Goal: Information Seeking & Learning: Learn about a topic

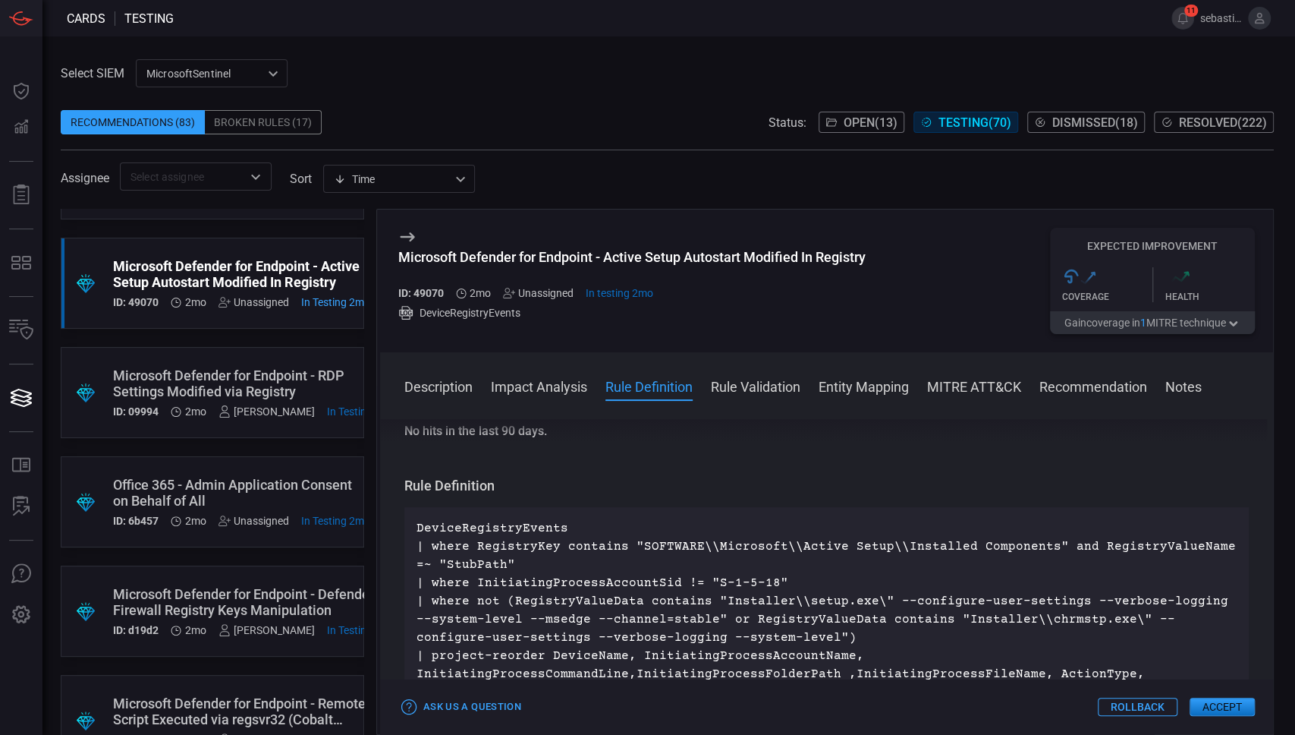
scroll to position [304, 0]
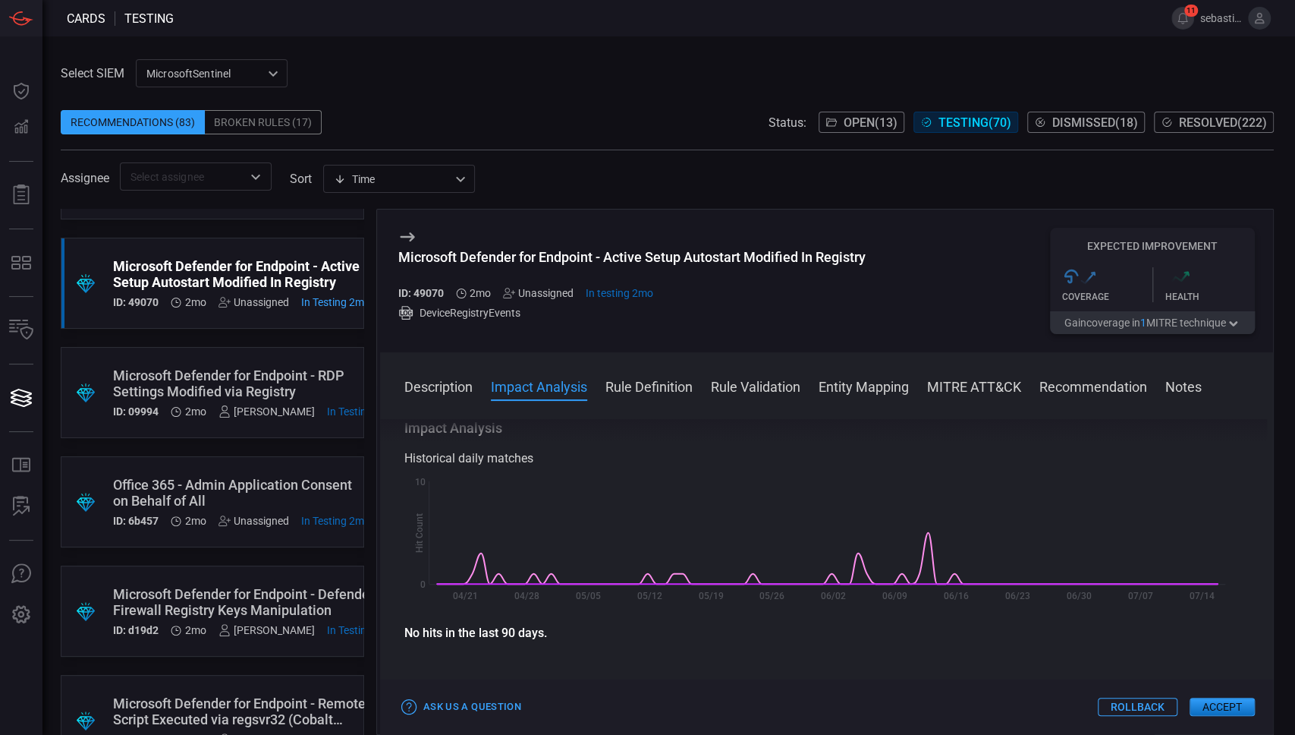
click at [516, 260] on div "Microsoft Defender for Endpoint - Active Setup Autostart Modified In Registry" at bounding box center [631, 257] width 467 height 16
copy div "Microsoft Defender for Endpoint - Active Setup Autostart Modified In Registry"
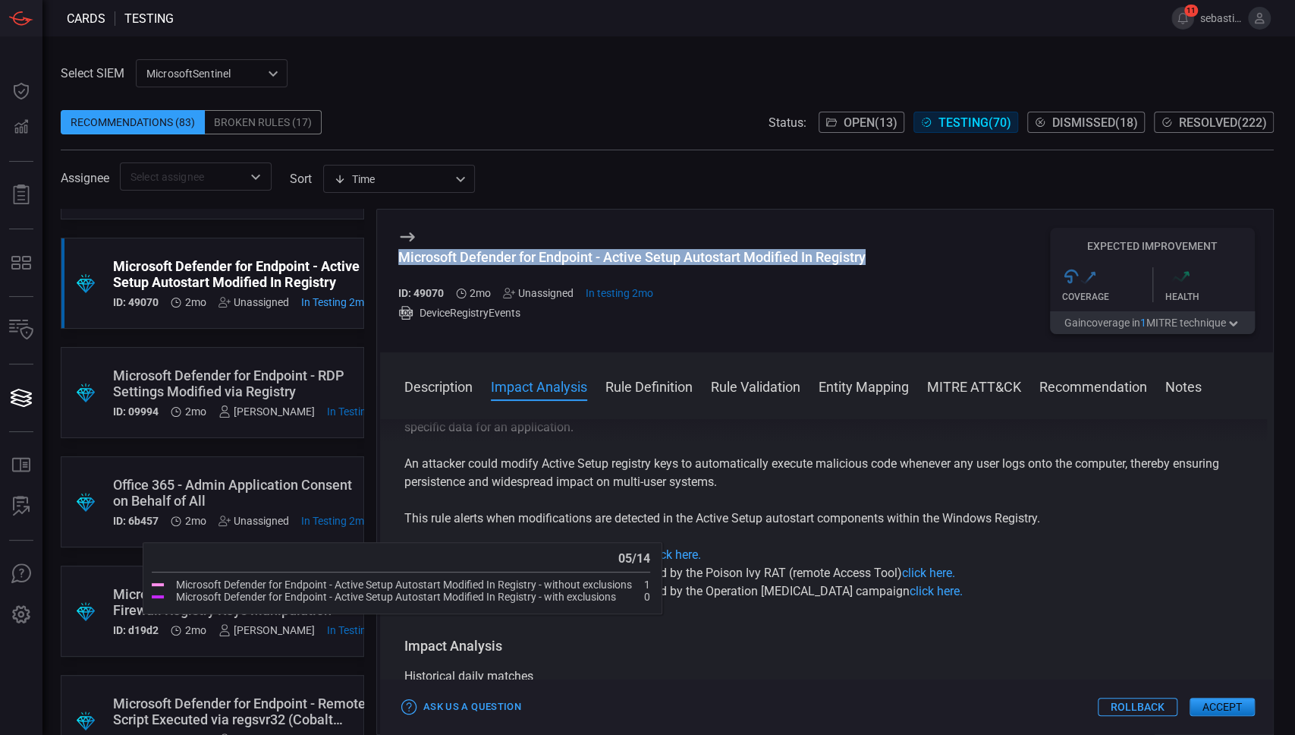
scroll to position [0, 0]
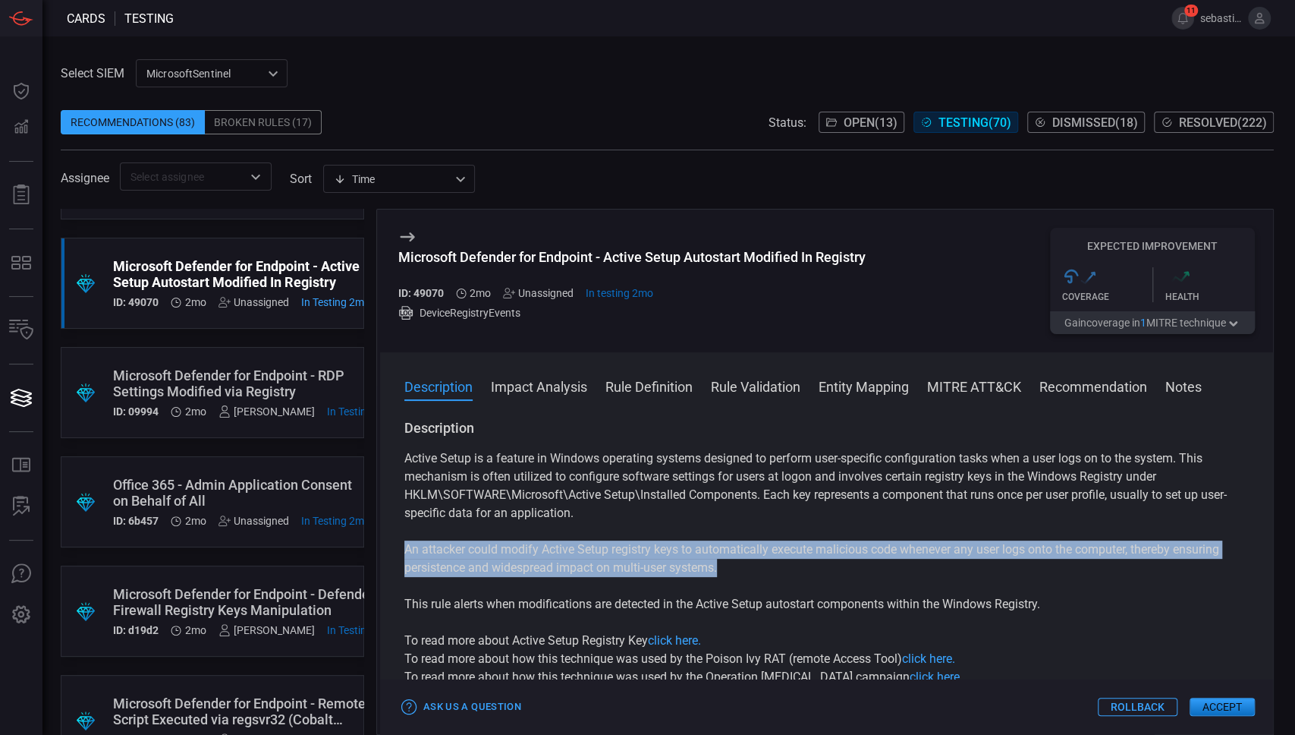
drag, startPoint x: 404, startPoint y: 552, endPoint x: 811, endPoint y: 571, distance: 408.0
click at [811, 571] on p "An attacker could modify Active Setup registry keys to automatically execute ma…" at bounding box center [827, 558] width 845 height 36
copy p "An attacker could modify Active Setup registry keys to automatically execute ma…"
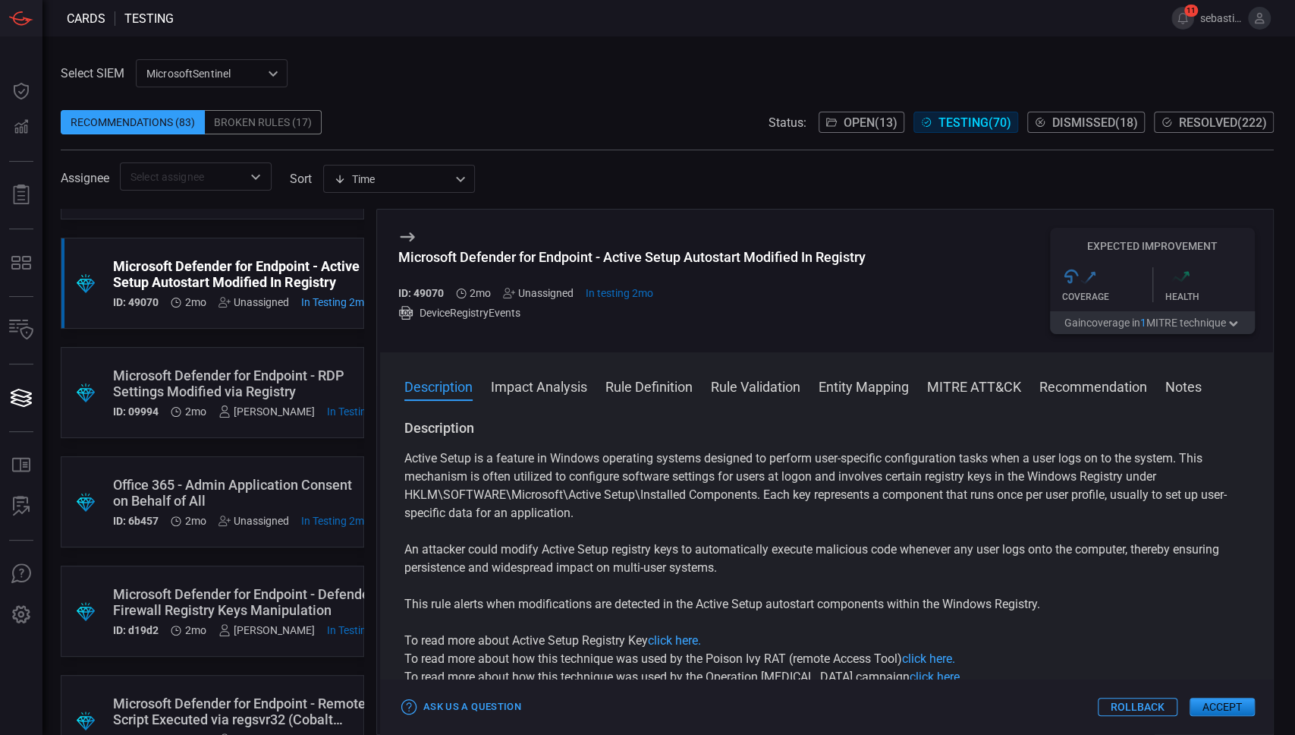
click at [257, 375] on div "Microsoft Defender for Endpoint - RDP Settings Modified via Registry" at bounding box center [254, 383] width 283 height 32
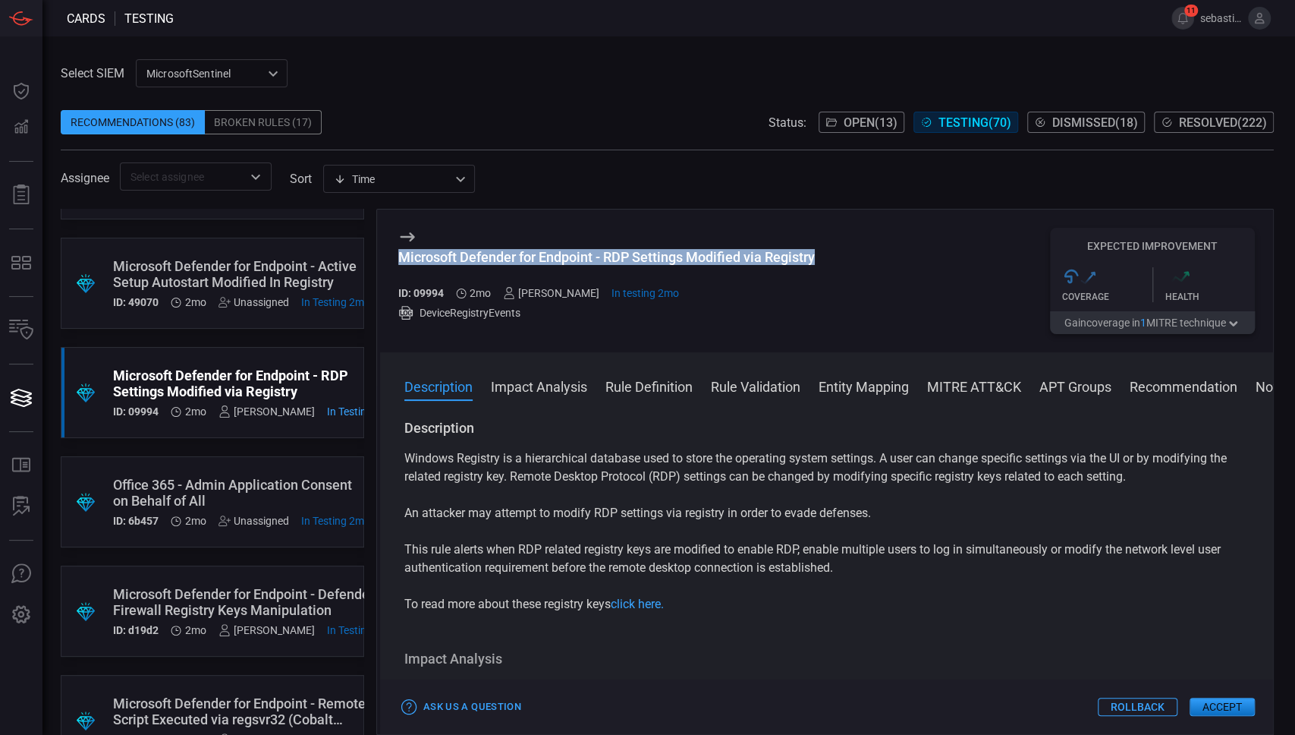
drag, startPoint x: 400, startPoint y: 257, endPoint x: 837, endPoint y: 257, distance: 437.1
click at [837, 257] on div "Microsoft Defender for Endpoint - RDP Settings Modified via Registry ID: 09994 …" at bounding box center [826, 280] width 893 height 143
copy div "Microsoft Defender for Endpoint - RDP Settings Modified via Registry"
click at [258, 480] on div "Office 365 - Admin Application Consent on Behalf of All" at bounding box center [241, 493] width 257 height 32
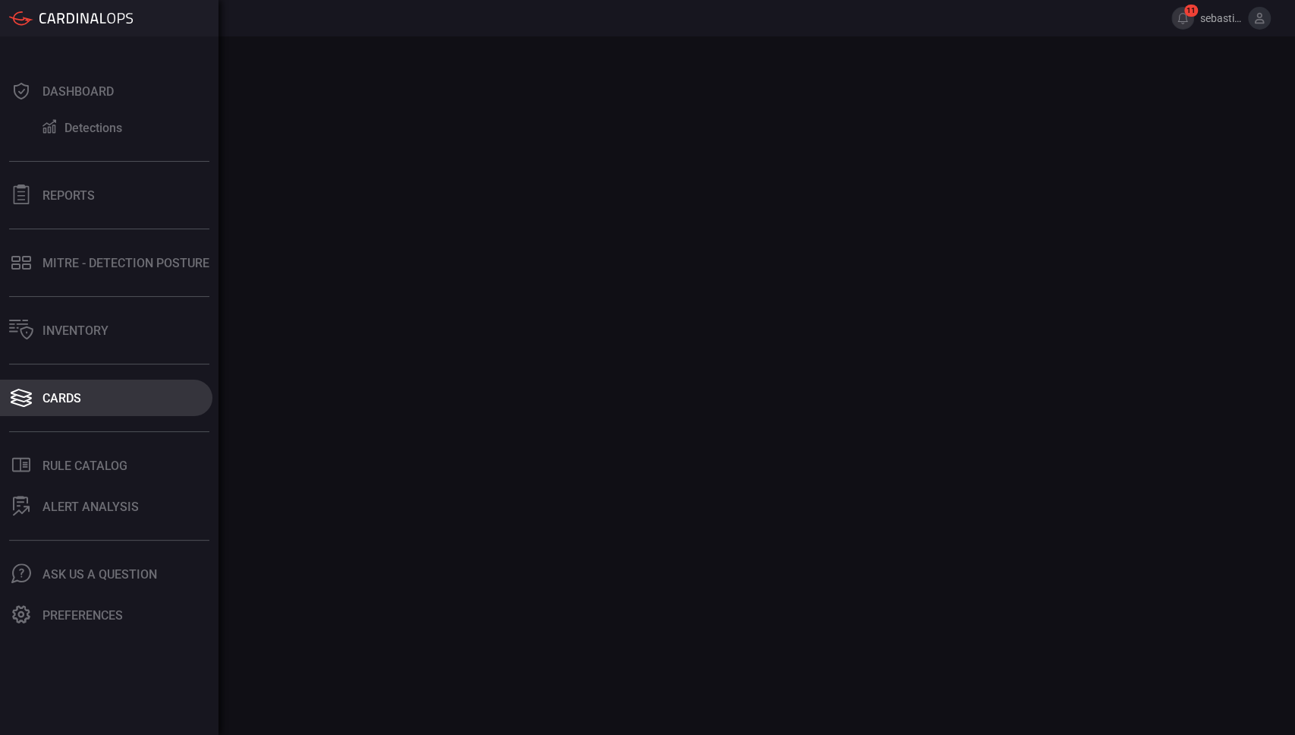
click at [58, 392] on div "Cards" at bounding box center [61, 398] width 39 height 14
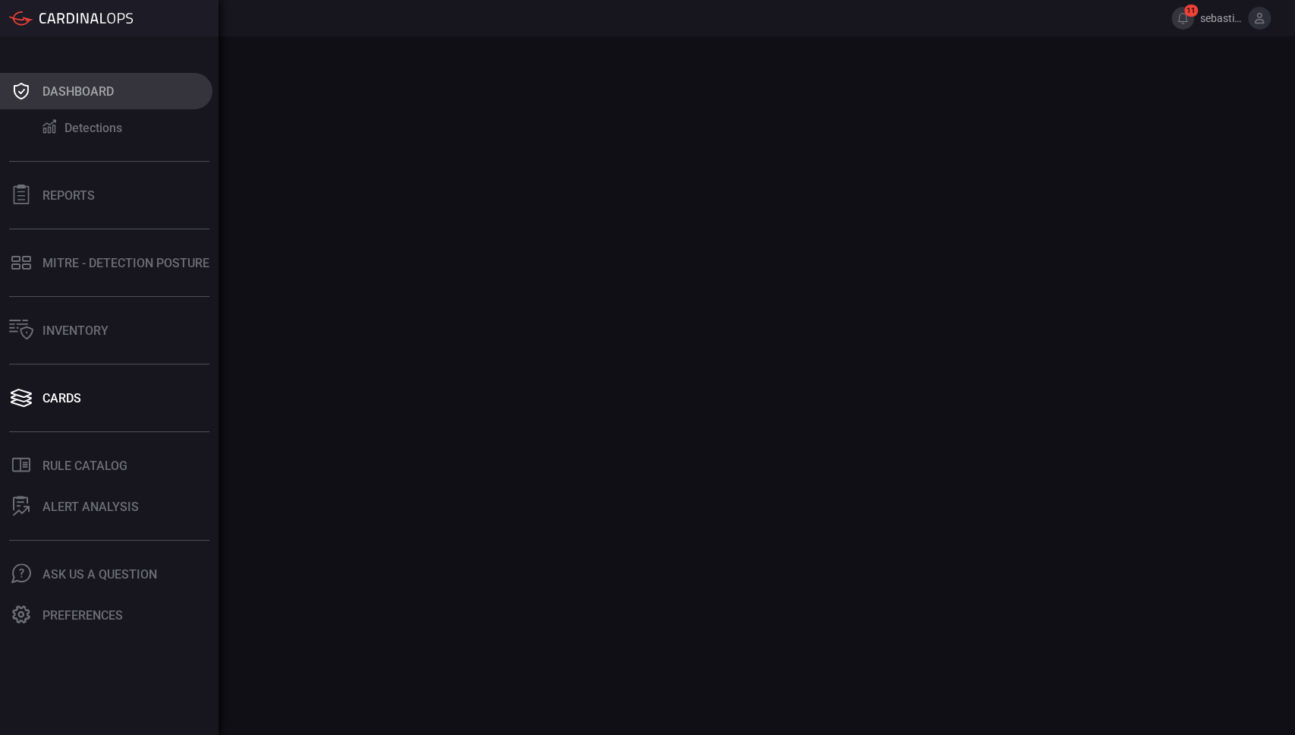
click at [36, 97] on button "Dashboard" at bounding box center [106, 91] width 212 height 36
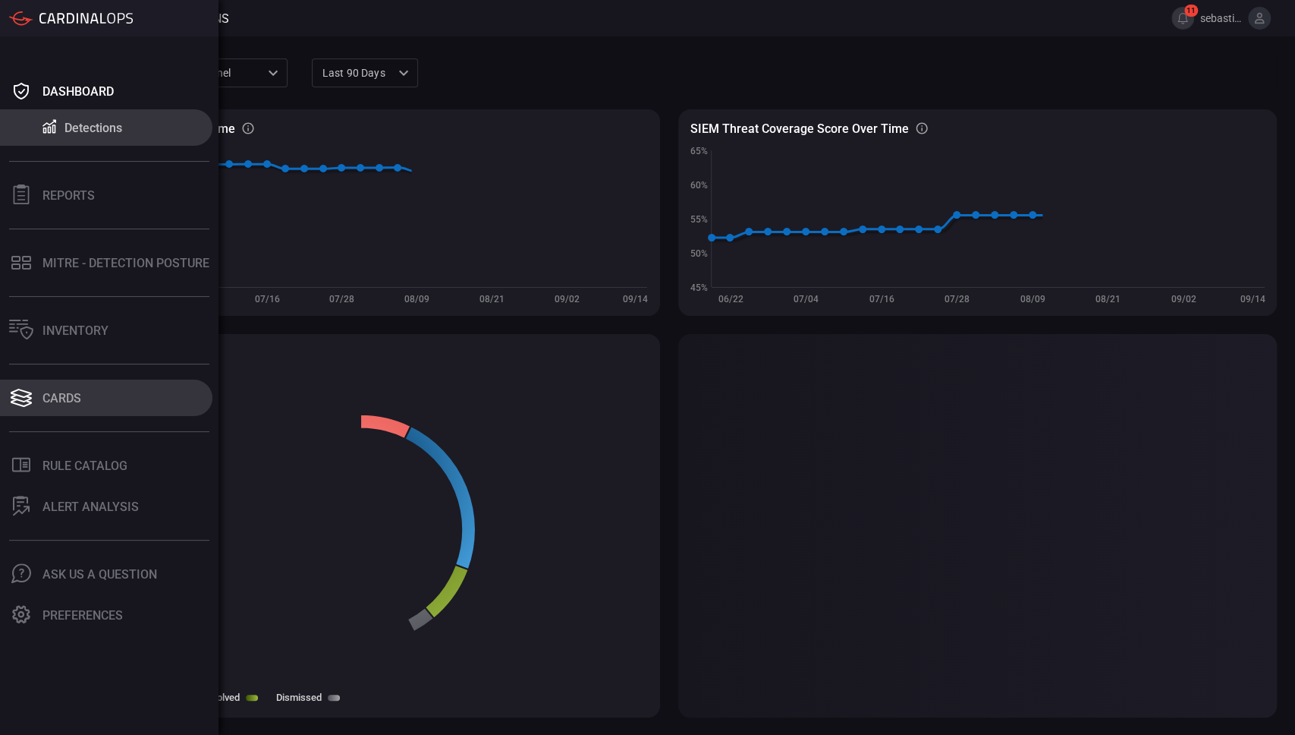
click at [60, 396] on div "Cards" at bounding box center [61, 398] width 39 height 14
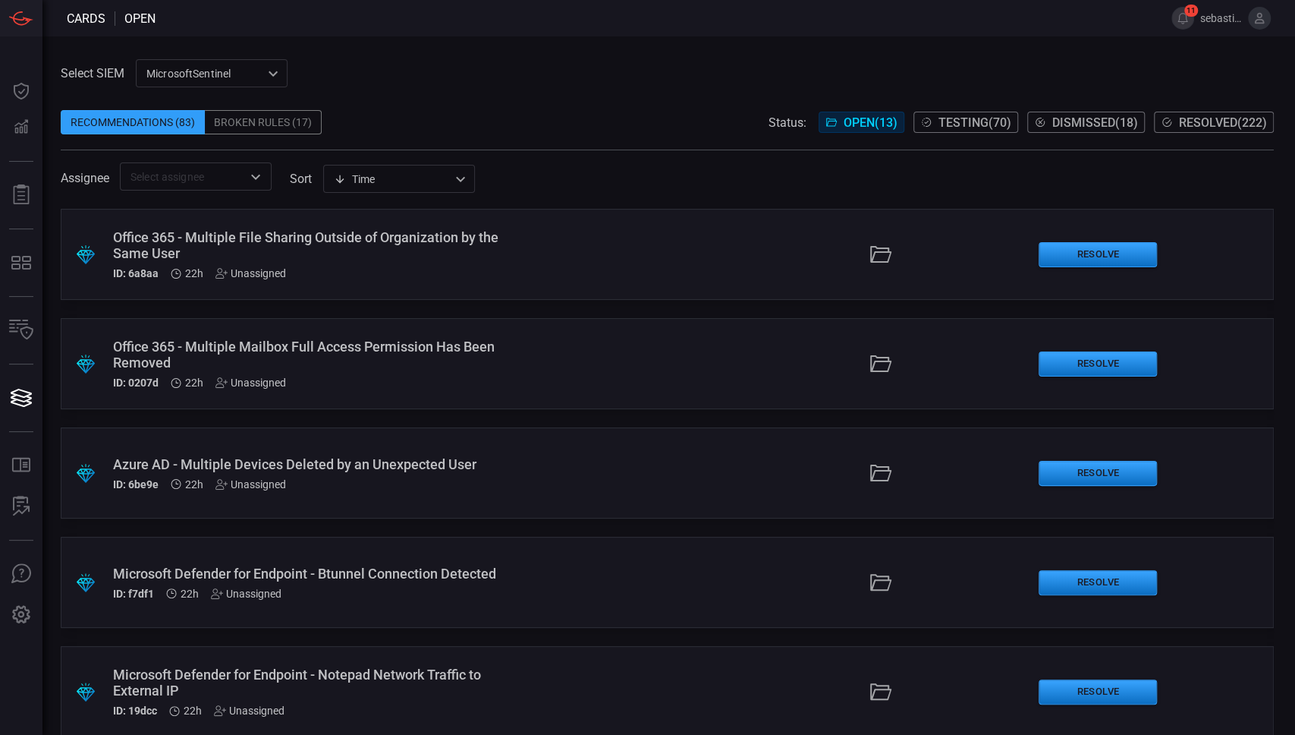
click at [959, 118] on span "Testing ( 70 )" at bounding box center [975, 122] width 73 height 14
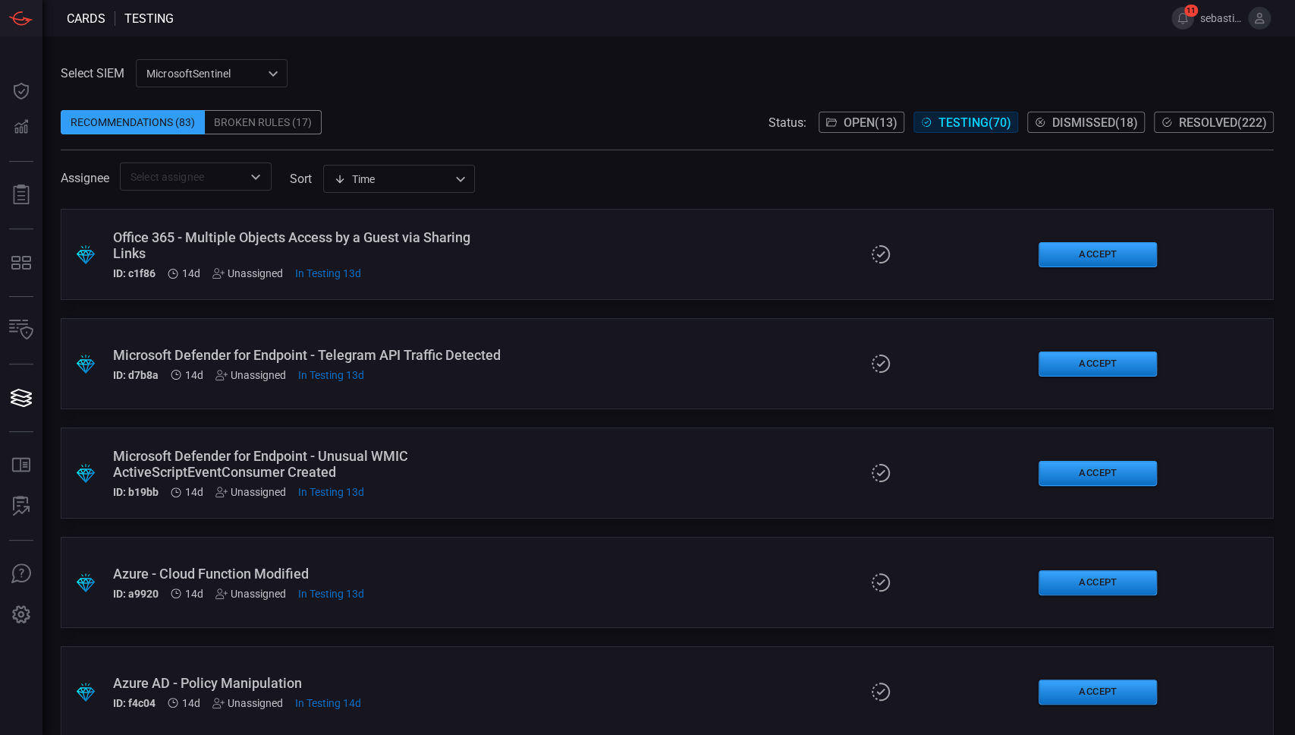
click at [1044, 59] on div "Select SIEM MicrosoftSentinel 0471c944-0788-4817-ac81-30bc28b4adcc ​ Recommenda…" at bounding box center [668, 124] width 1214 height 131
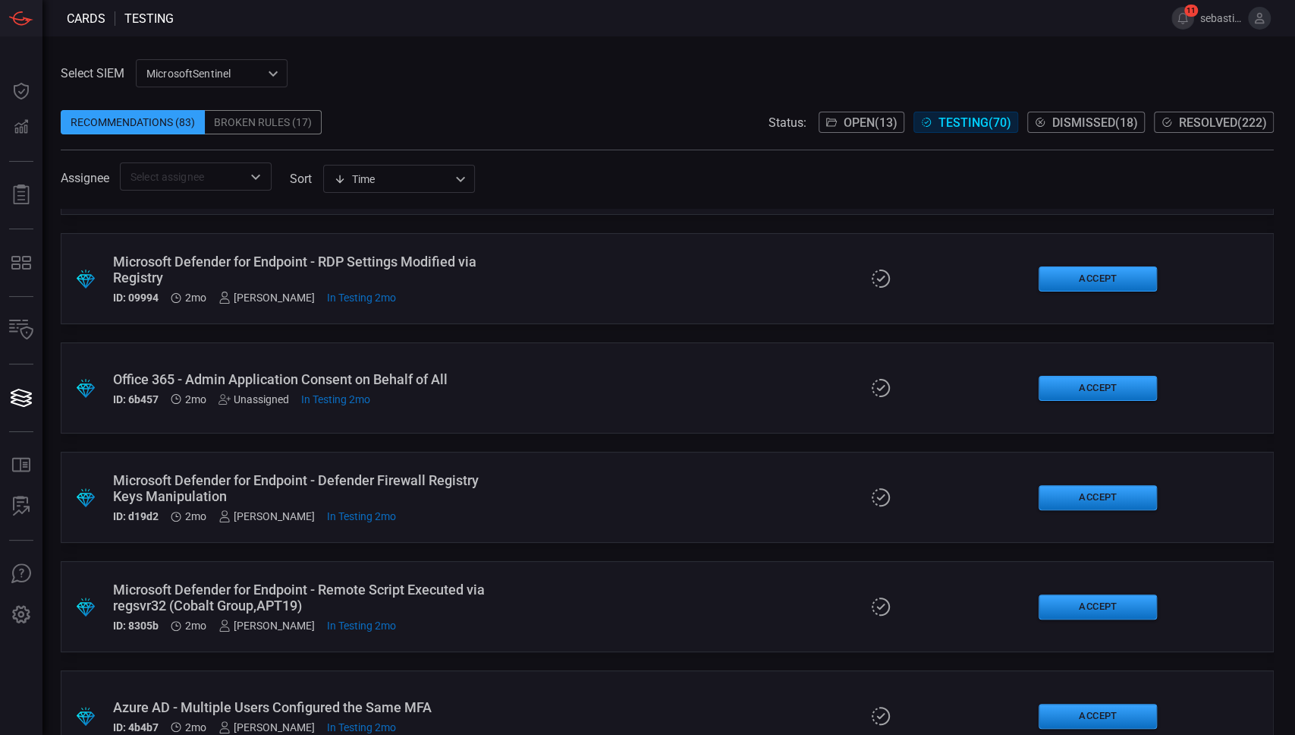
scroll to position [2630, 0]
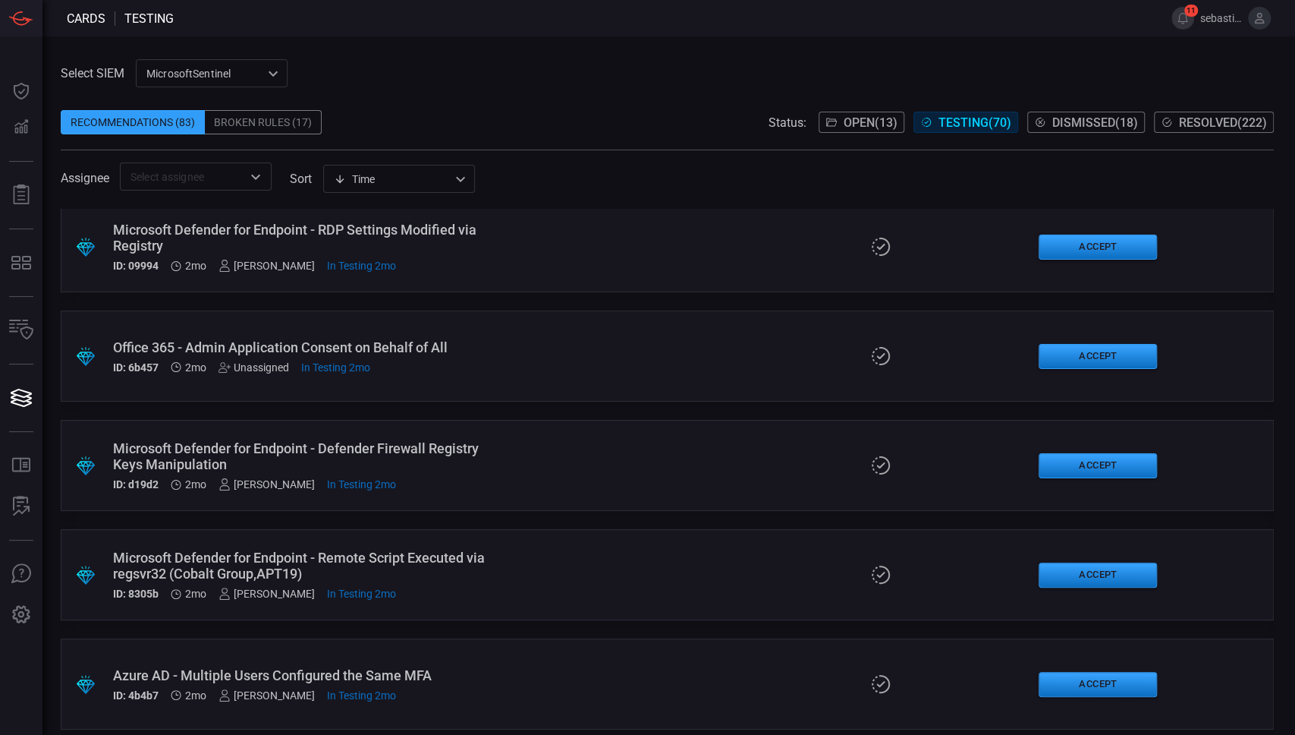
click at [389, 328] on div ".suggested_cards_icon{fill:url(#suggested_cards_icon);} Office 365 - Admin Appl…" at bounding box center [668, 355] width 1214 height 91
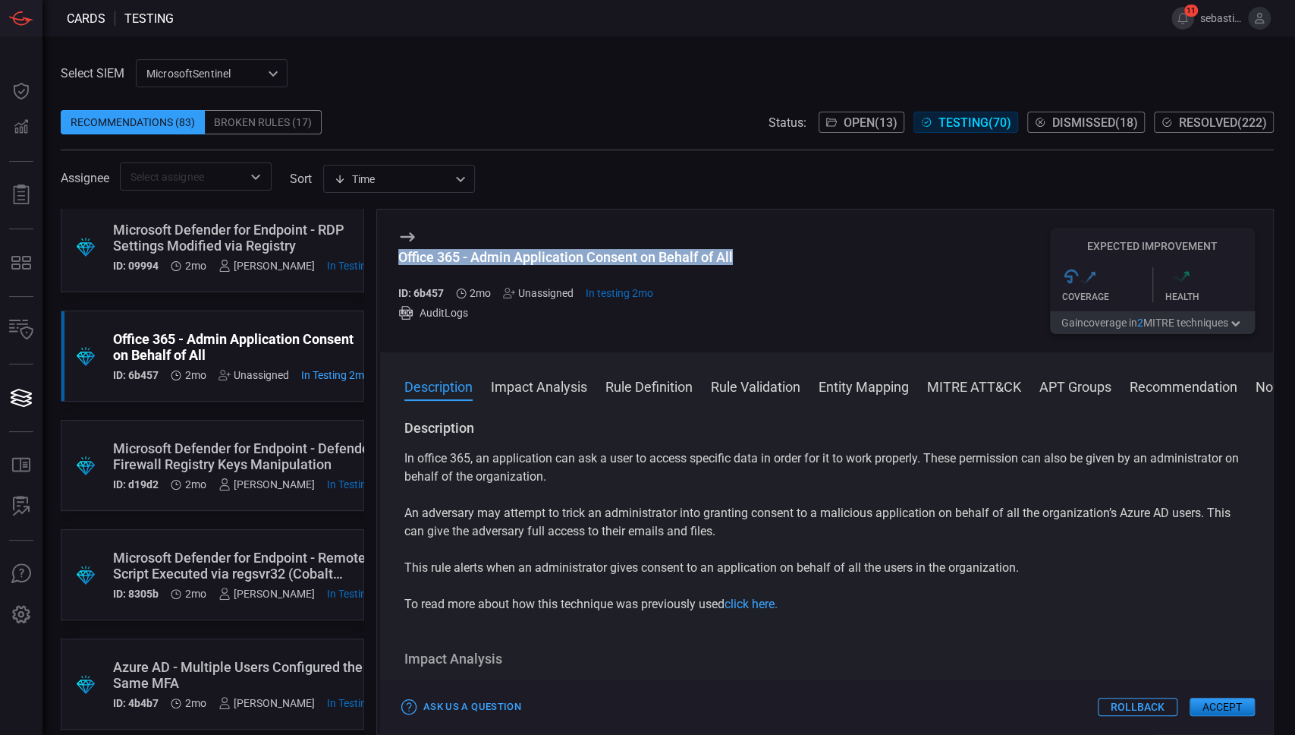
drag, startPoint x: 399, startPoint y: 257, endPoint x: 748, endPoint y: 257, distance: 348.3
click at [748, 257] on div "Office 365 - Admin Application Consent on Behalf of All ID: 6b457 2mo Unassigne…" at bounding box center [826, 280] width 893 height 143
copy div "Office 365 - Admin Application Consent on Behalf of All"
click at [255, 444] on div "Microsoft Defender for Endpoint - Defender Firewall Registry Keys Manipulation" at bounding box center [254, 456] width 283 height 32
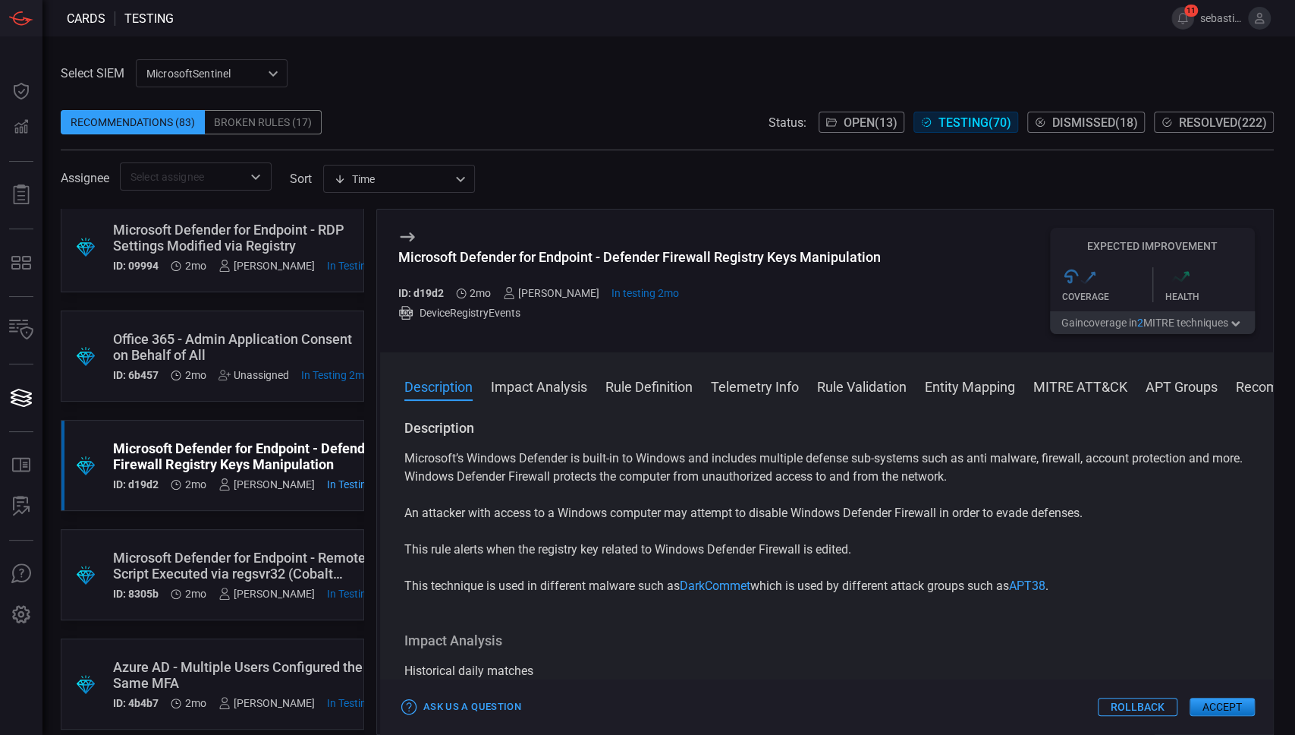
click at [581, 254] on div "Microsoft Defender for Endpoint - Defender Firewall Registry Keys Manipulation" at bounding box center [639, 257] width 483 height 16
copy div "Microsoft Defender for Endpoint - Defender Firewall Registry Keys Manipulation"
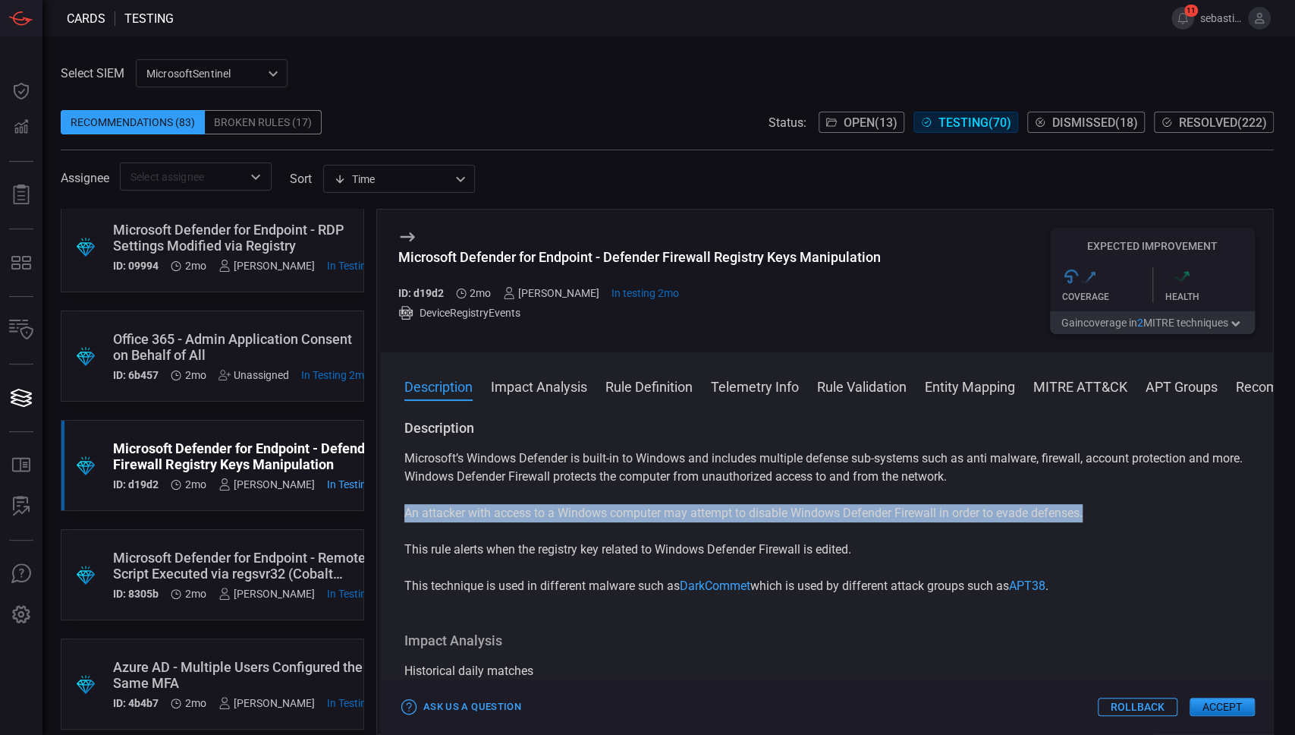
drag, startPoint x: 407, startPoint y: 512, endPoint x: 1147, endPoint y: 522, distance: 740.8
click at [1147, 522] on div "Microsoft’s Windows Defender is built-in to Windows and includes multiple defen…" at bounding box center [827, 522] width 845 height 146
copy p "An attacker with access to a Windows computer may attempt to disable Windows De…"
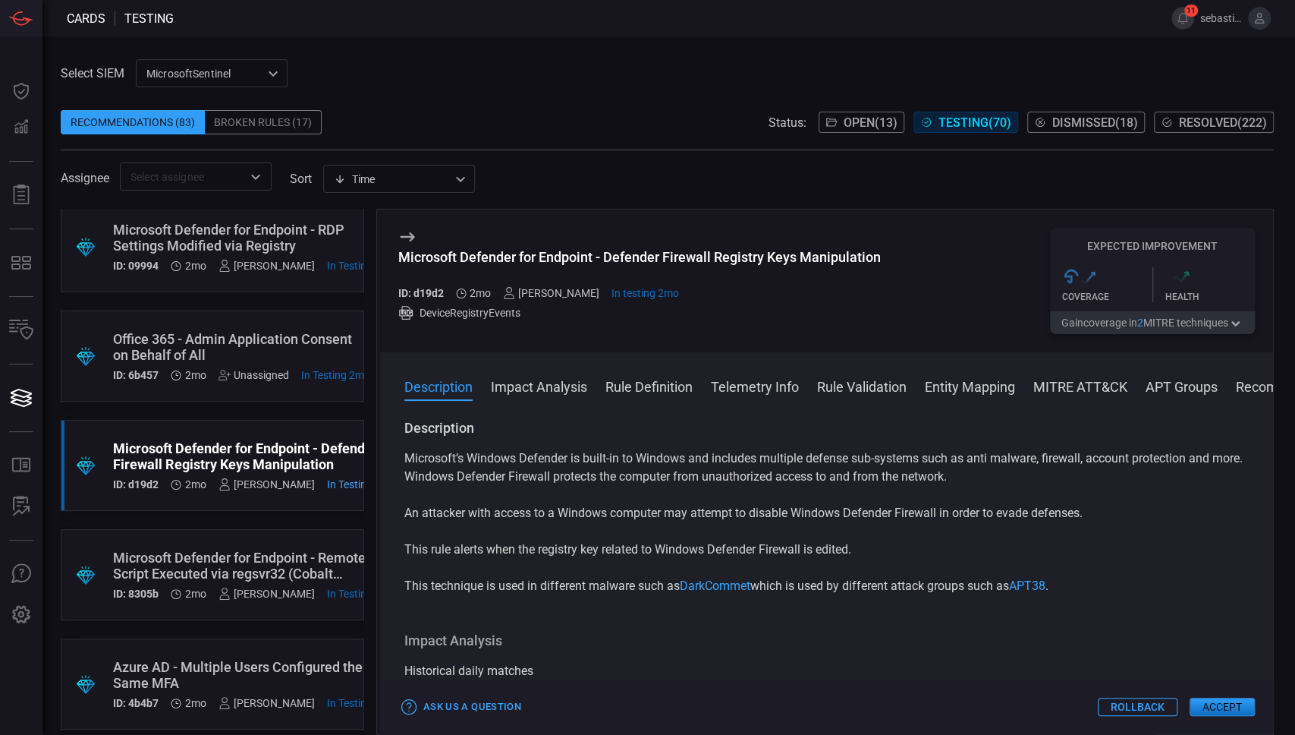
click at [240, 551] on div "Microsoft Defender for Endpoint - Remote Script Executed via regsvr32 (Cobalt G…" at bounding box center [254, 565] width 283 height 32
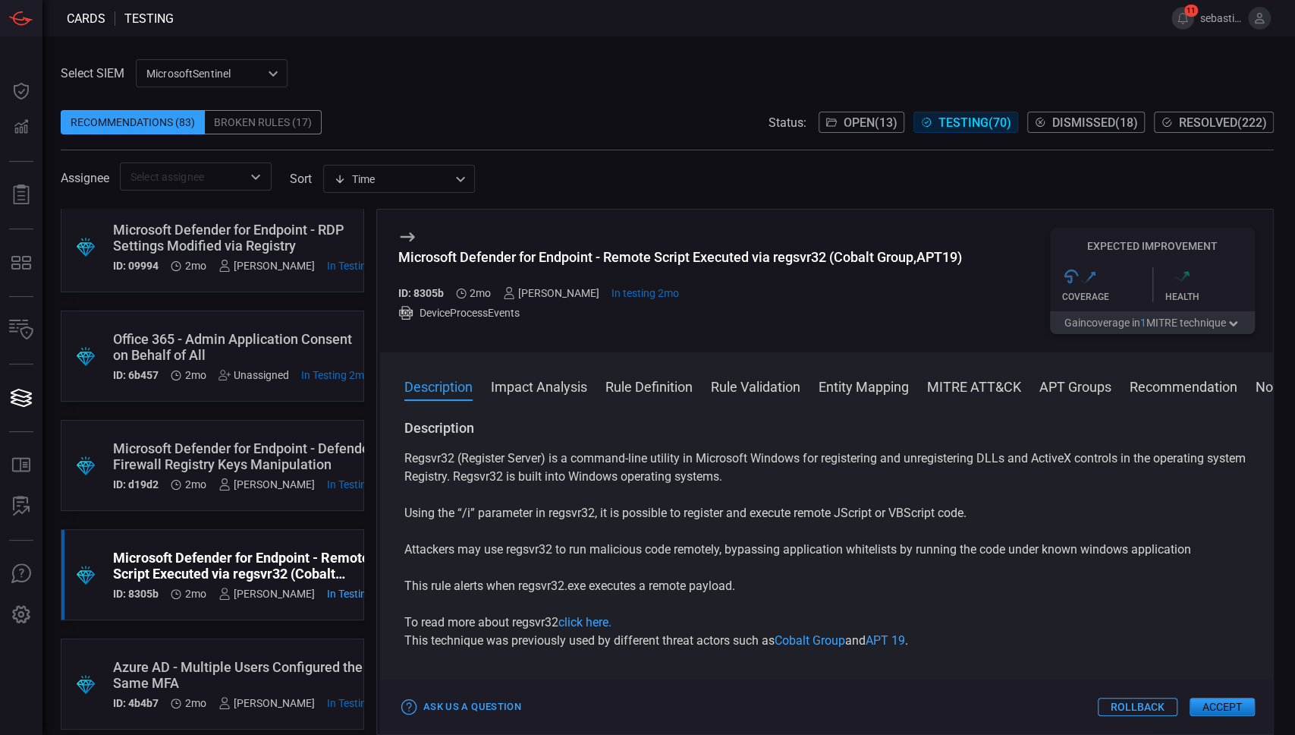
click at [559, 256] on div "Microsoft Defender for Endpoint - Remote Script Executed via regsvr32 (Cobalt G…" at bounding box center [680, 257] width 564 height 16
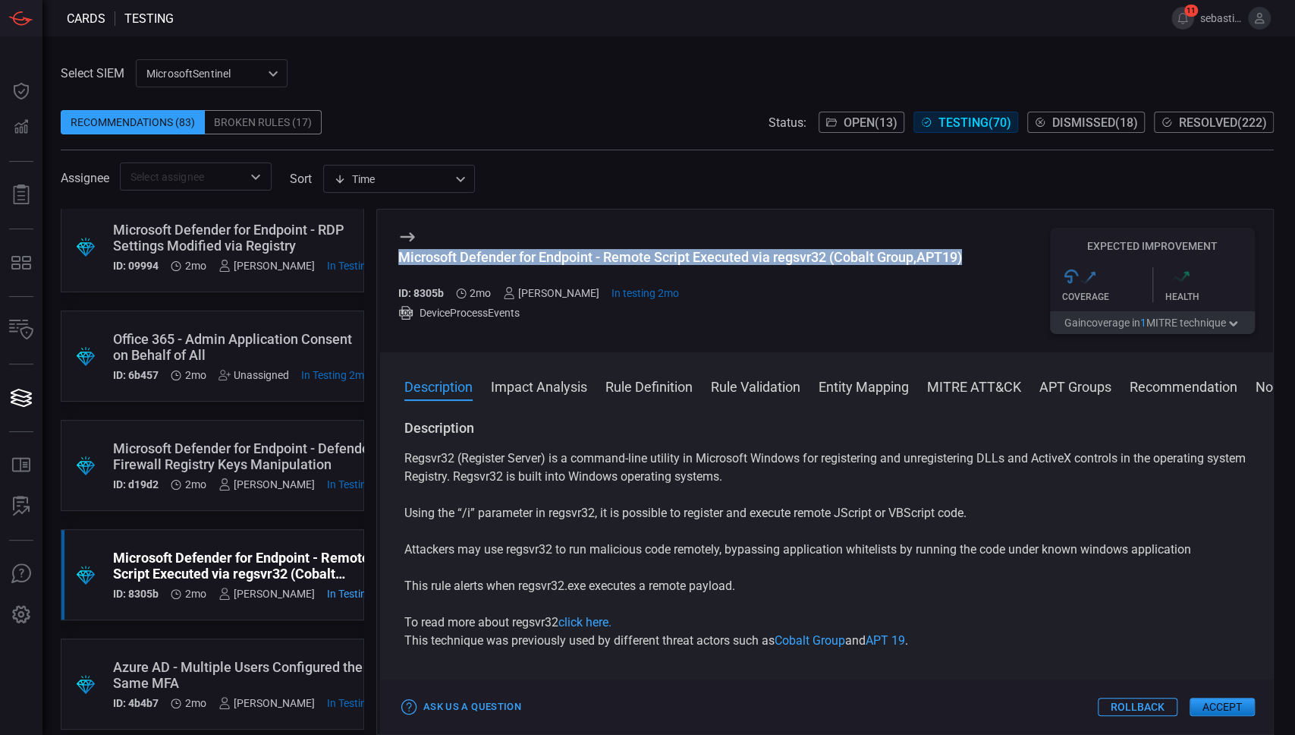
click at [559, 256] on div "Microsoft Defender for Endpoint - Remote Script Executed via regsvr32 (Cobalt G…" at bounding box center [680, 257] width 564 height 16
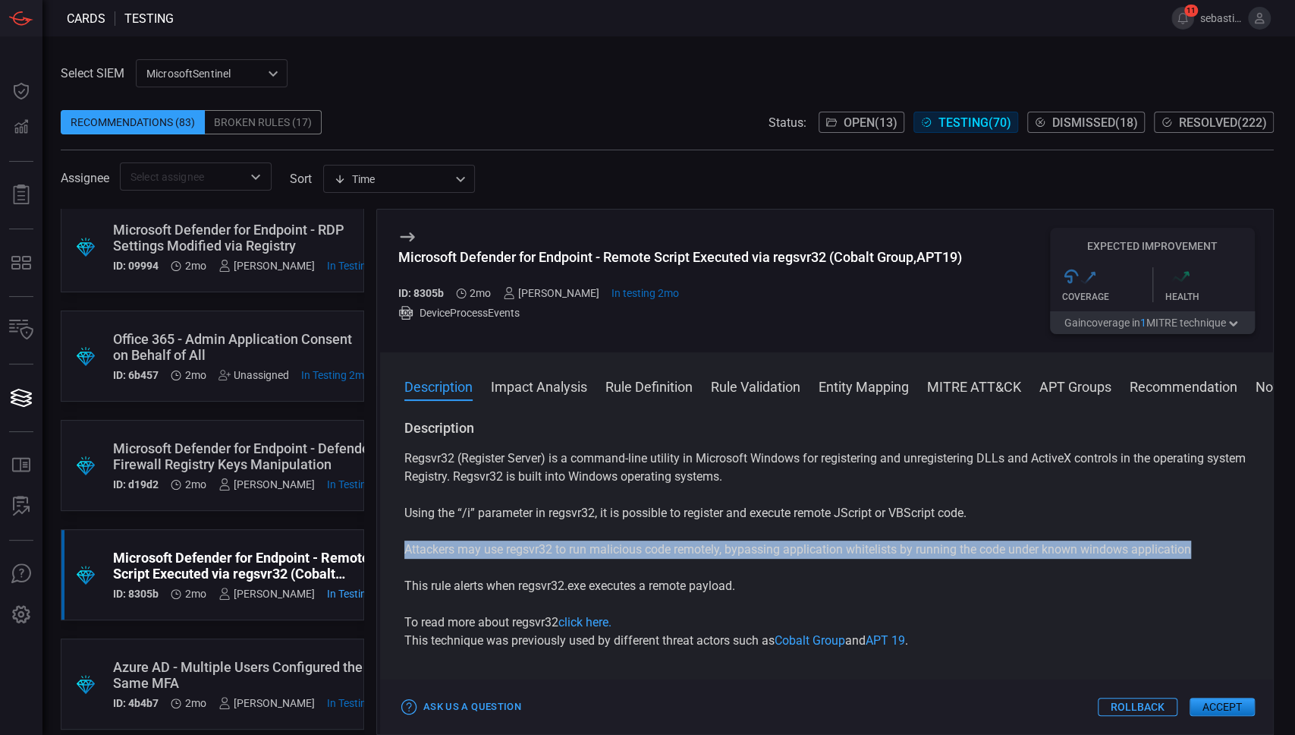
drag, startPoint x: 405, startPoint y: 552, endPoint x: 1216, endPoint y: 558, distance: 810.5
click at [1216, 558] on p "Attackers may use regsvr32 to run malicious code remotely, bypassing applicatio…" at bounding box center [827, 549] width 845 height 18
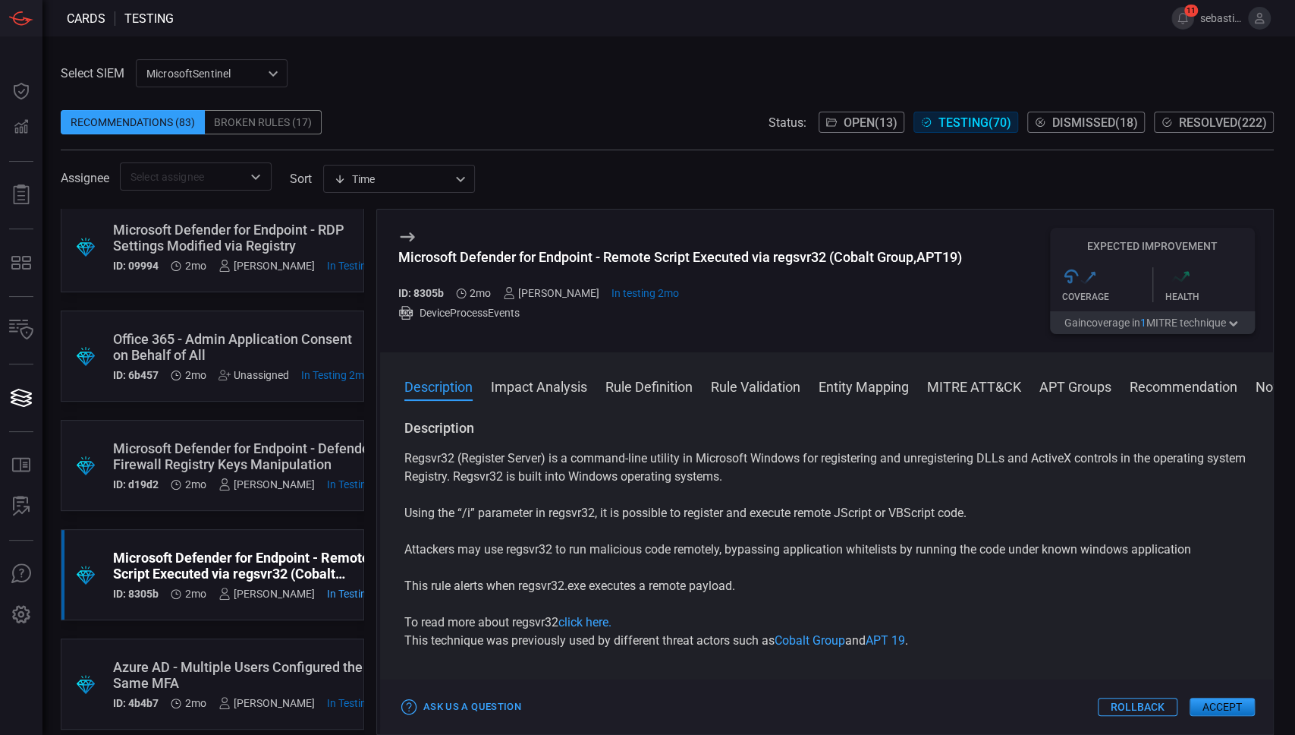
drag, startPoint x: 641, startPoint y: 567, endPoint x: 517, endPoint y: 551, distance: 124.7
click at [640, 567] on div "Regsvr32 (Register Server) is a command-line utility in Microsoft Windows for r…" at bounding box center [827, 549] width 845 height 200
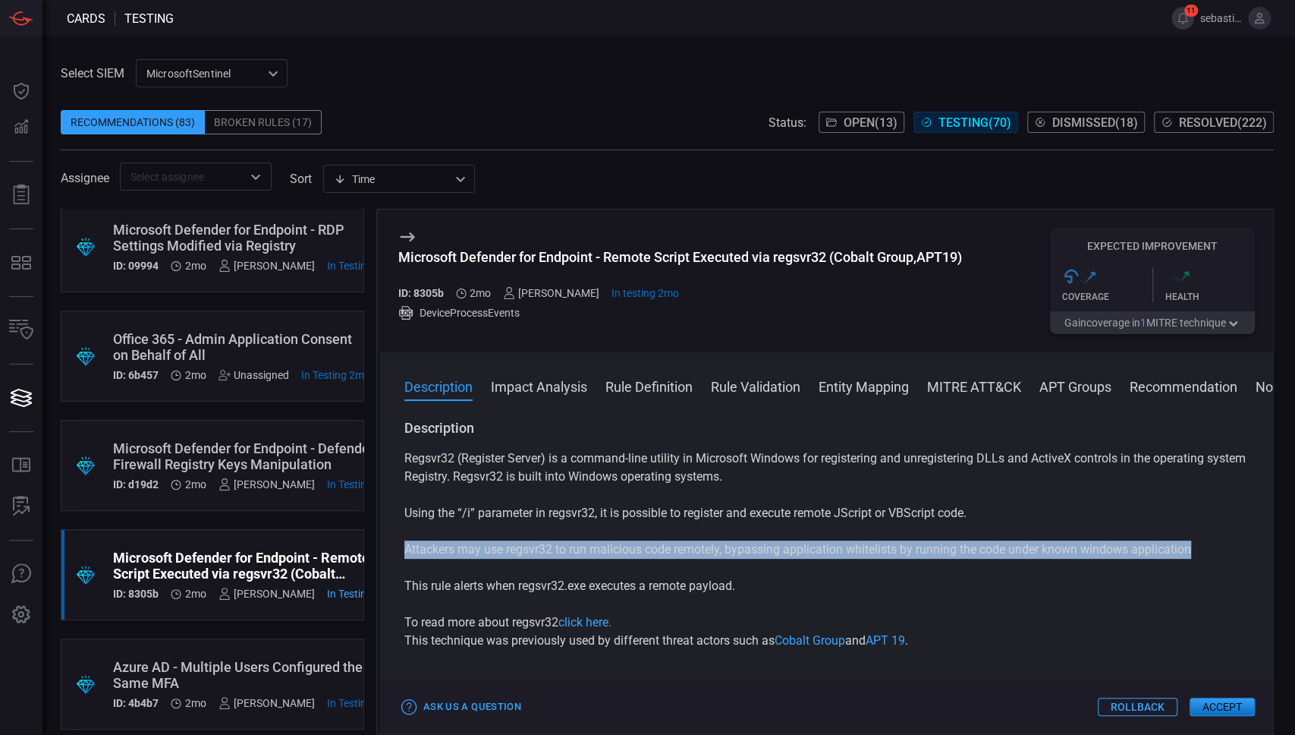
drag, startPoint x: 399, startPoint y: 546, endPoint x: 1217, endPoint y: 547, distance: 818.1
click at [1217, 547] on div "Description Regsvr32 (Register Server) is a command-line utility in Microsoft W…" at bounding box center [826, 574] width 893 height 310
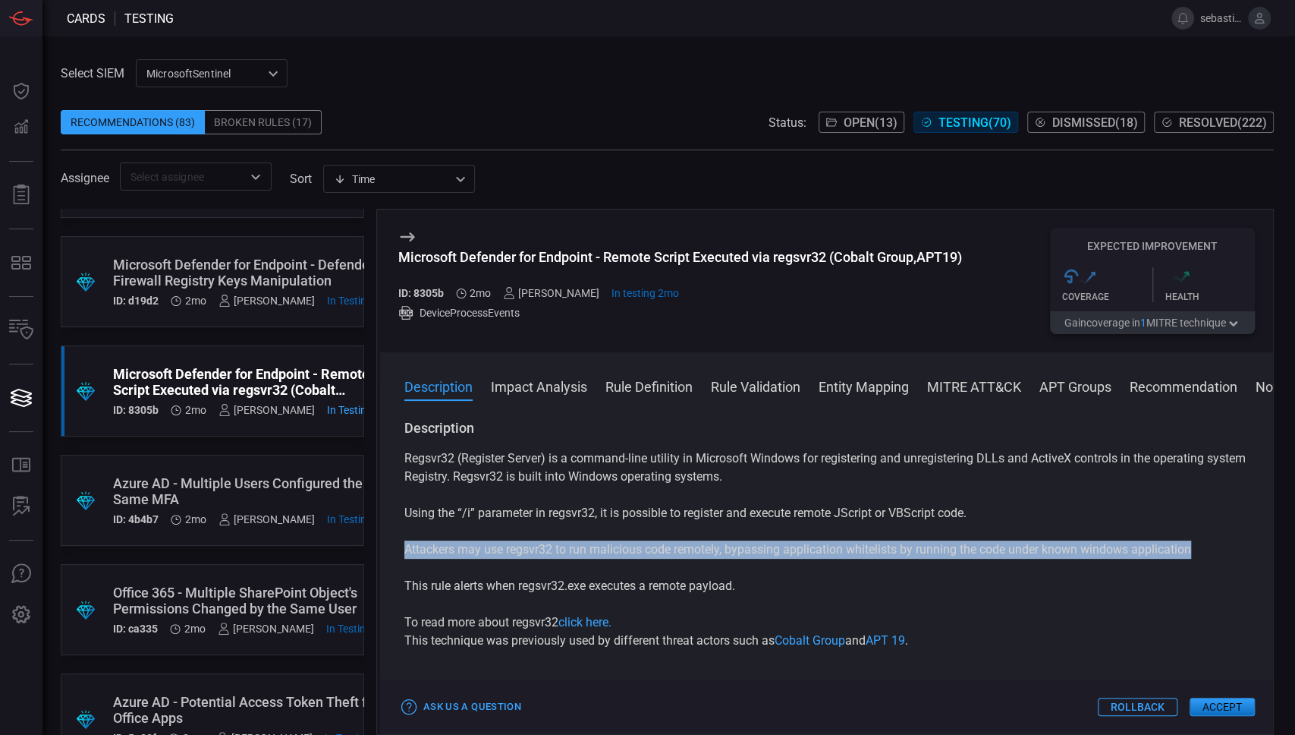
scroll to position [2833, 0]
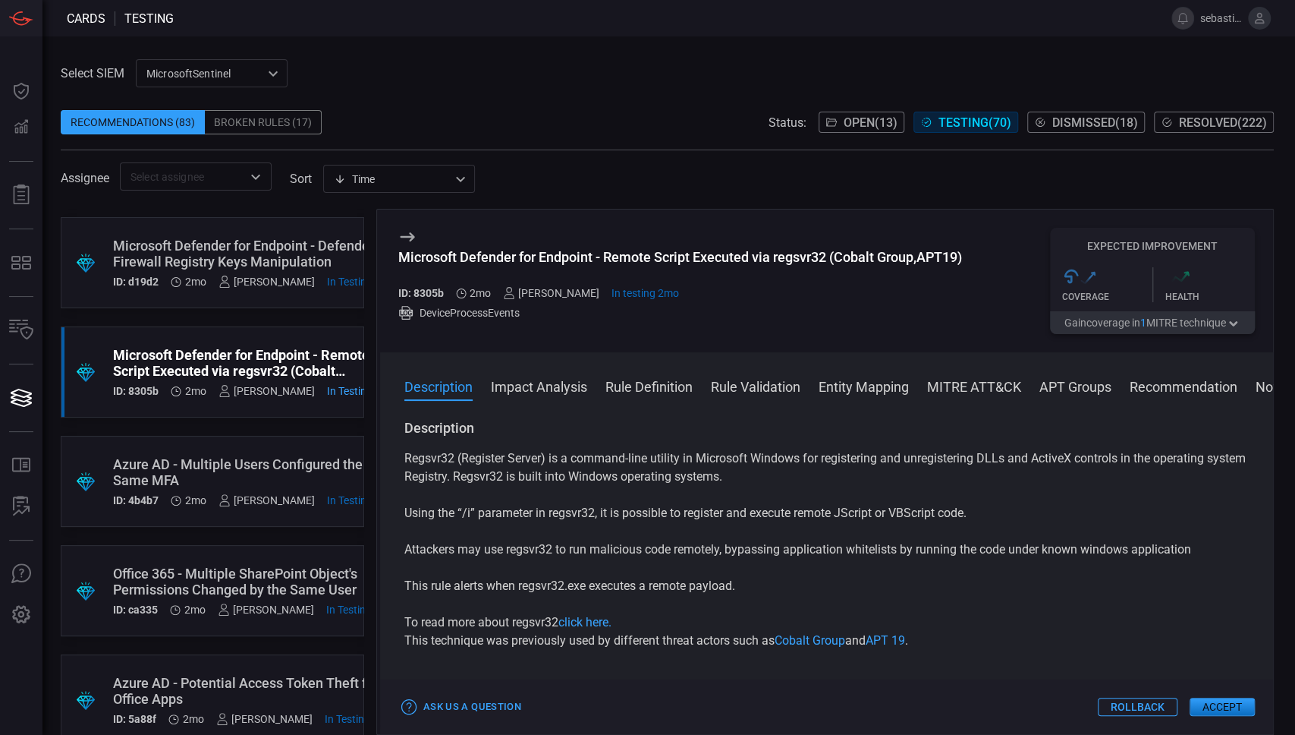
click at [253, 452] on div ".suggested_cards_icon{fill:url(#suggested_cards_icon);} Azure AD - Multiple Use…" at bounding box center [213, 481] width 304 height 91
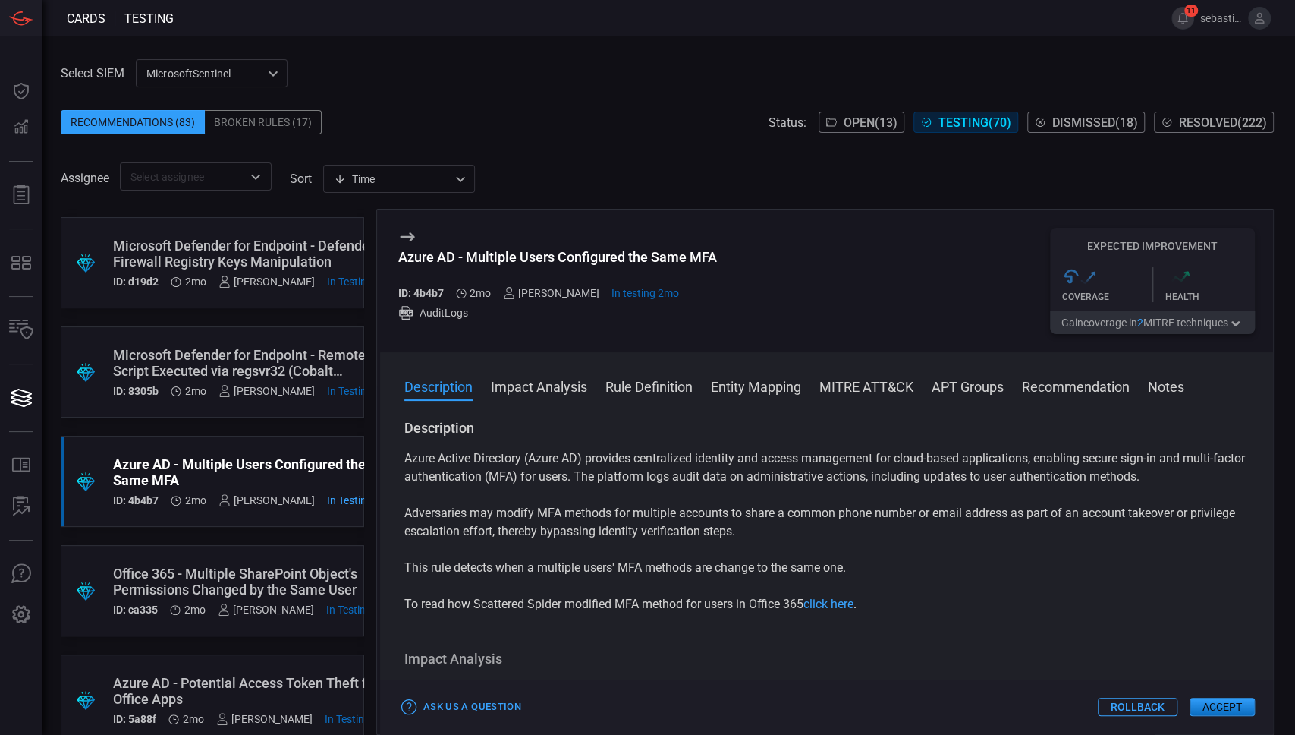
click at [561, 254] on div "Azure AD - Multiple Users Configured the Same MFA" at bounding box center [557, 257] width 319 height 16
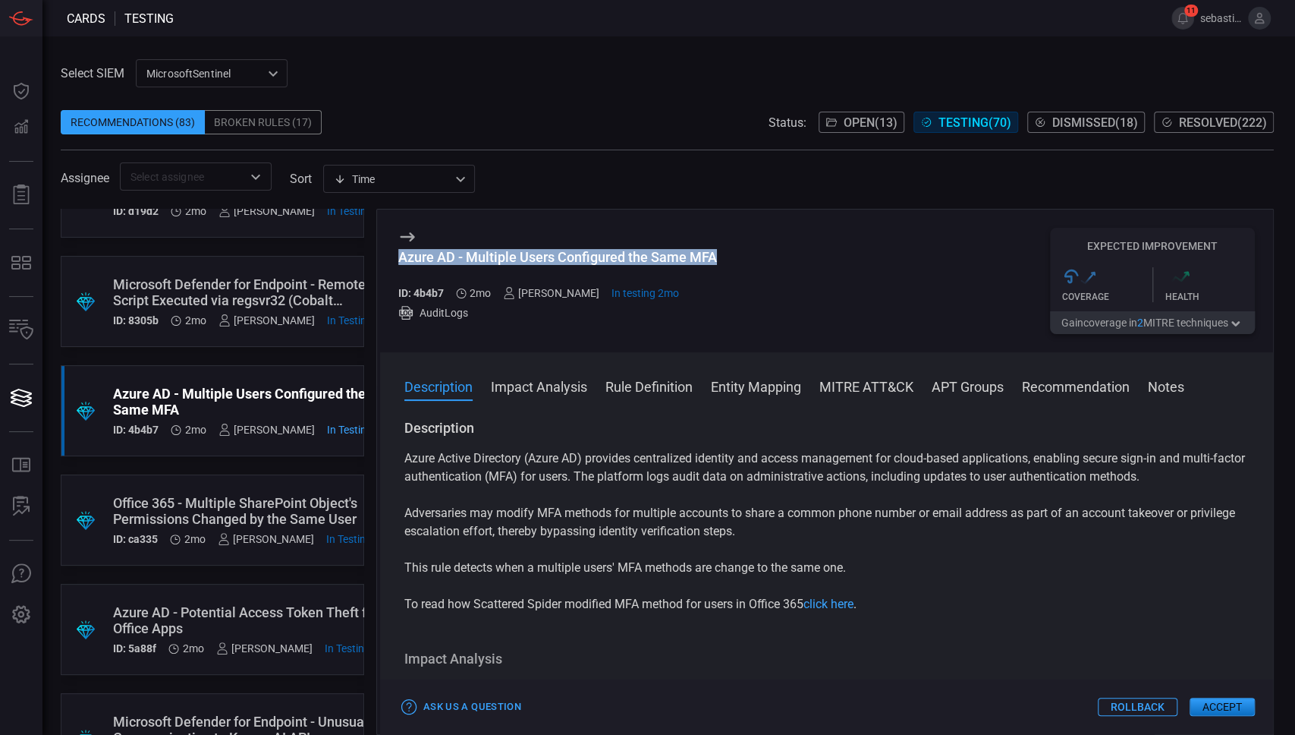
scroll to position [2934, 0]
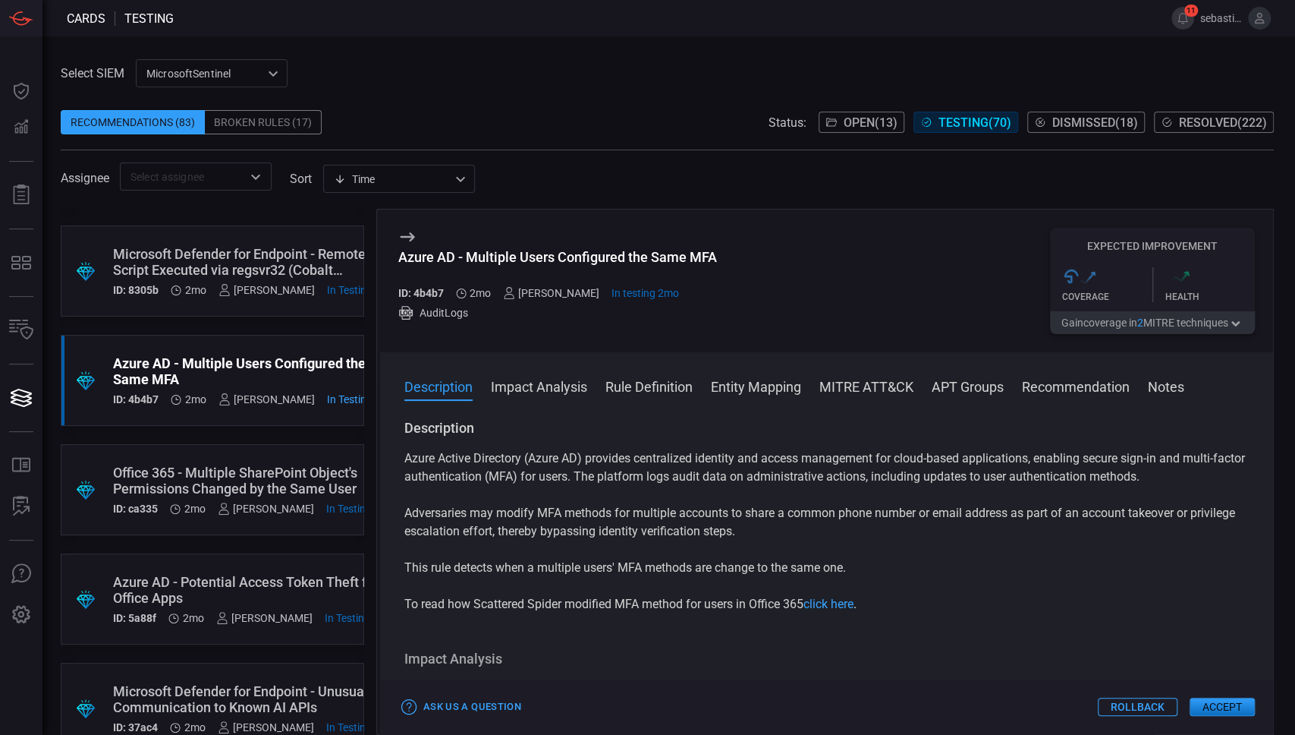
click at [256, 466] on div "Office 365 - Multiple SharePoint Object's Permissions Changed by the Same User" at bounding box center [254, 480] width 282 height 32
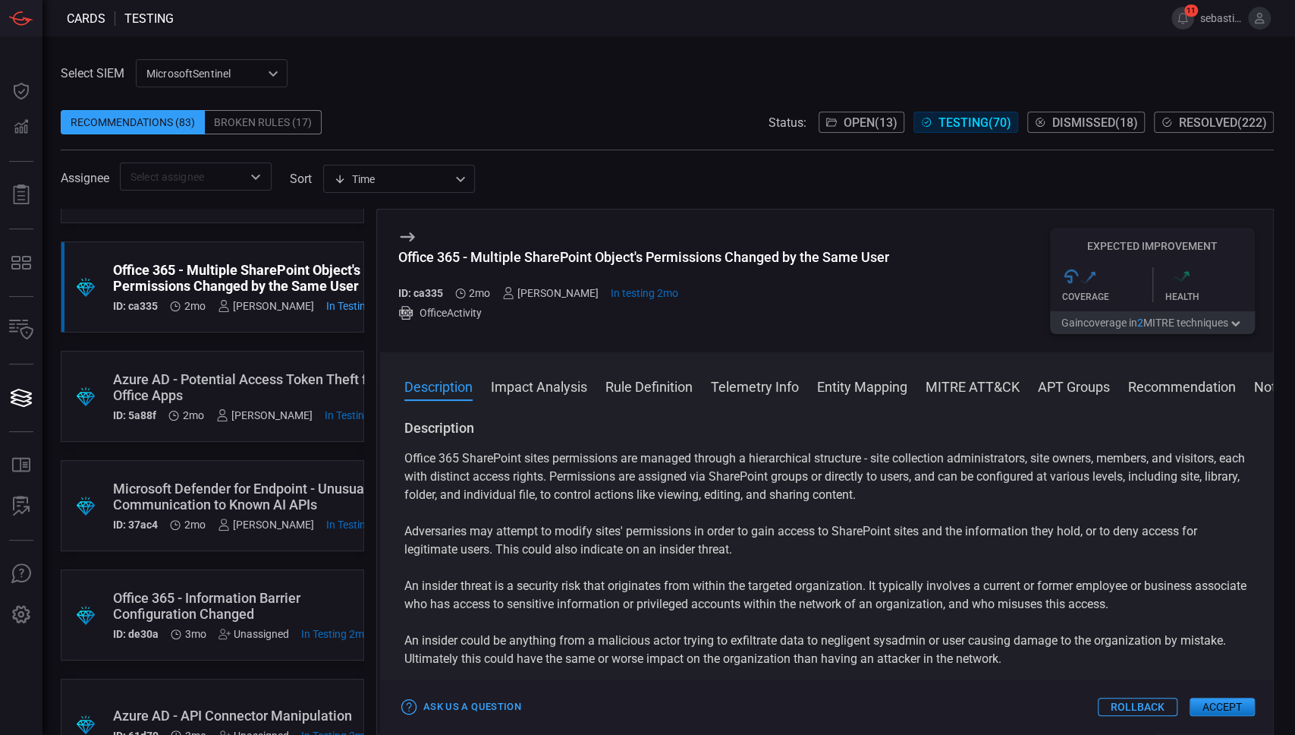
click at [528, 258] on div "Office 365 - Multiple SharePoint Object's Permissions Changed by the Same User" at bounding box center [643, 257] width 491 height 16
click at [241, 370] on div ".suggested_cards_icon{fill:url(#suggested_cards_icon);} Azure AD - Potential Ac…" at bounding box center [213, 396] width 304 height 91
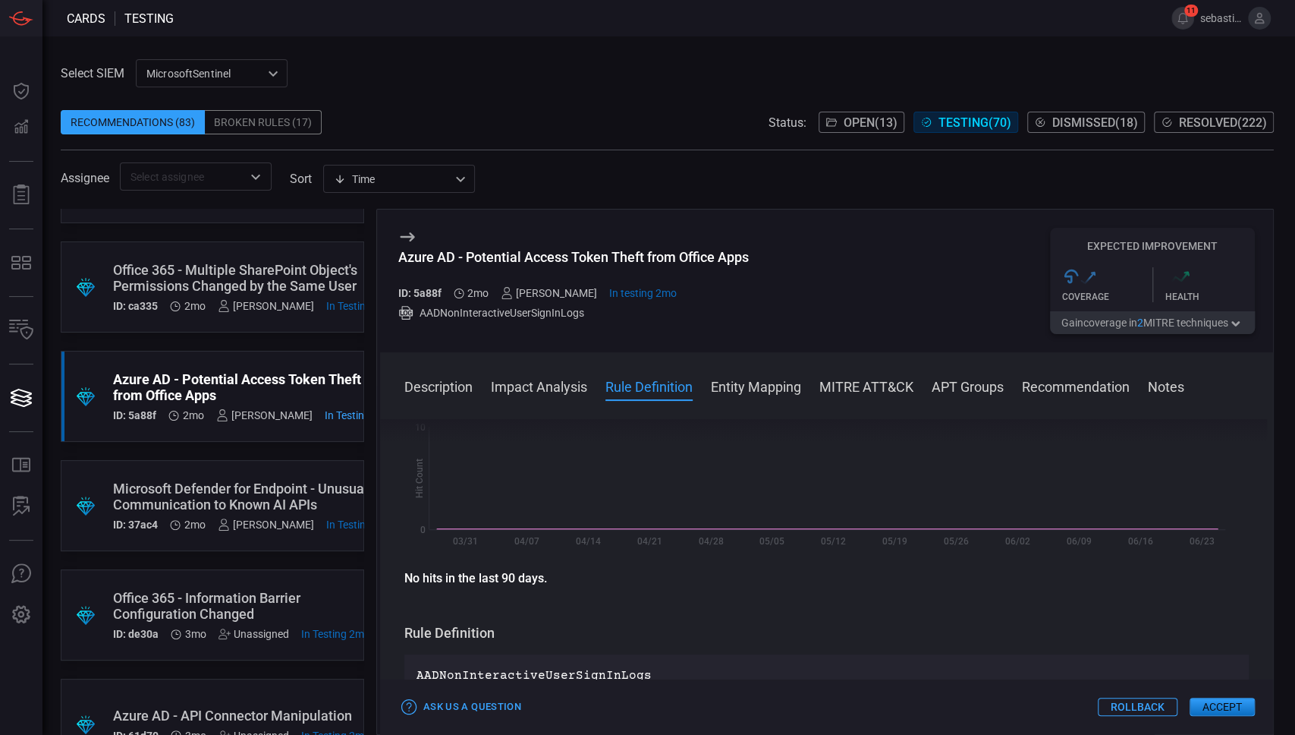
scroll to position [405, 0]
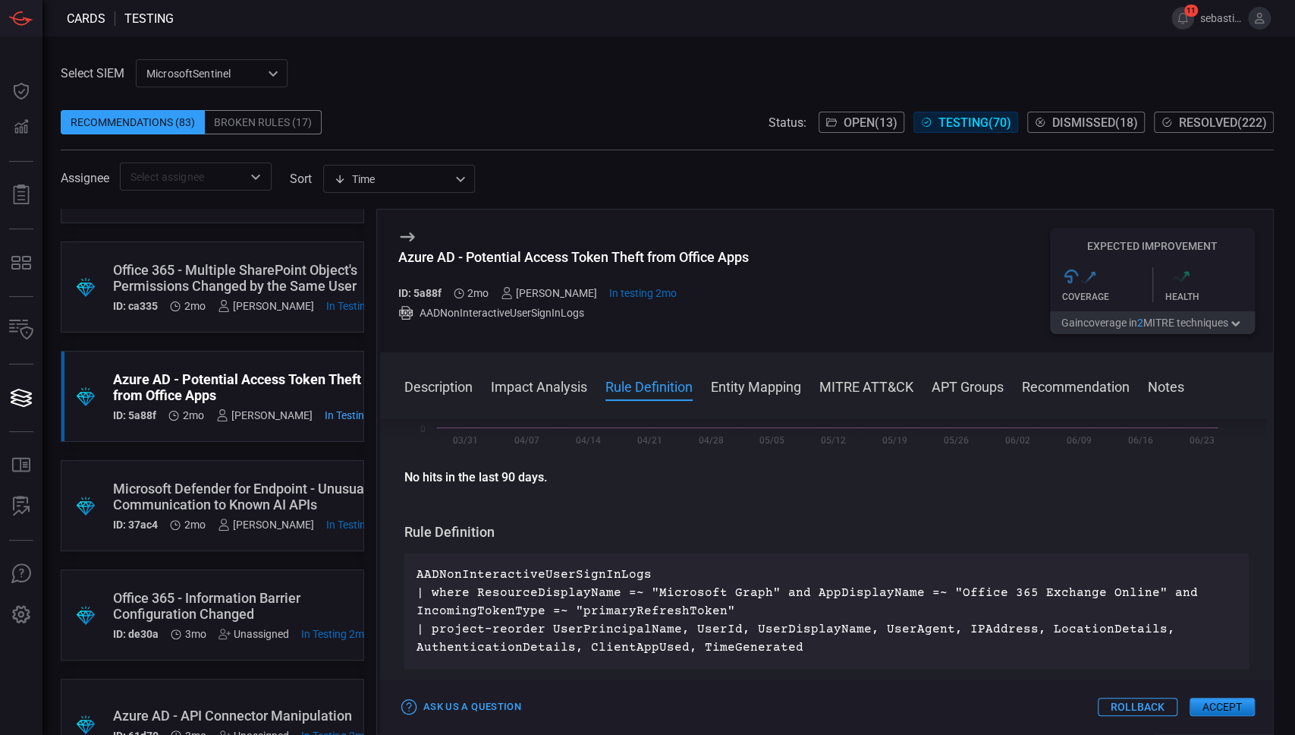
click at [570, 259] on div "Azure AD - Potential Access Token Theft from Office Apps" at bounding box center [573, 257] width 351 height 16
click at [570, 260] on div "Azure AD - Potential Access Token Theft from Office Apps" at bounding box center [573, 257] width 351 height 16
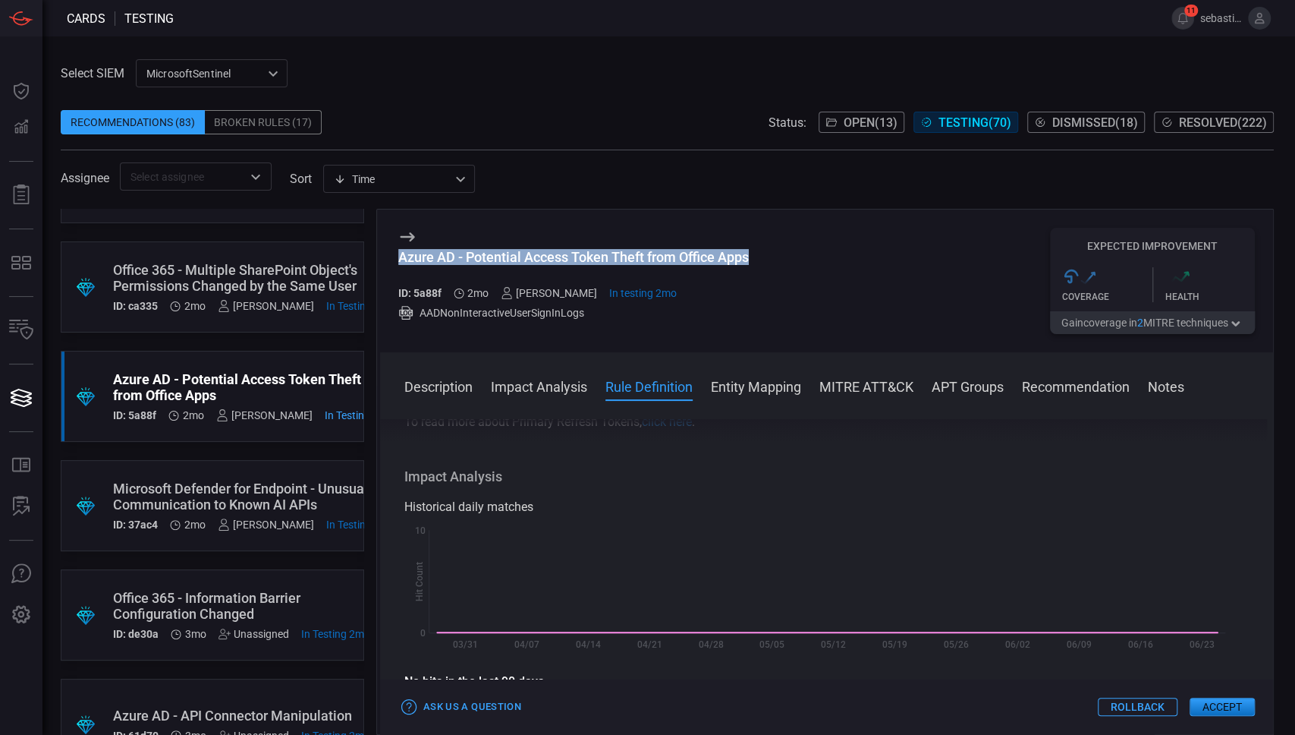
scroll to position [0, 0]
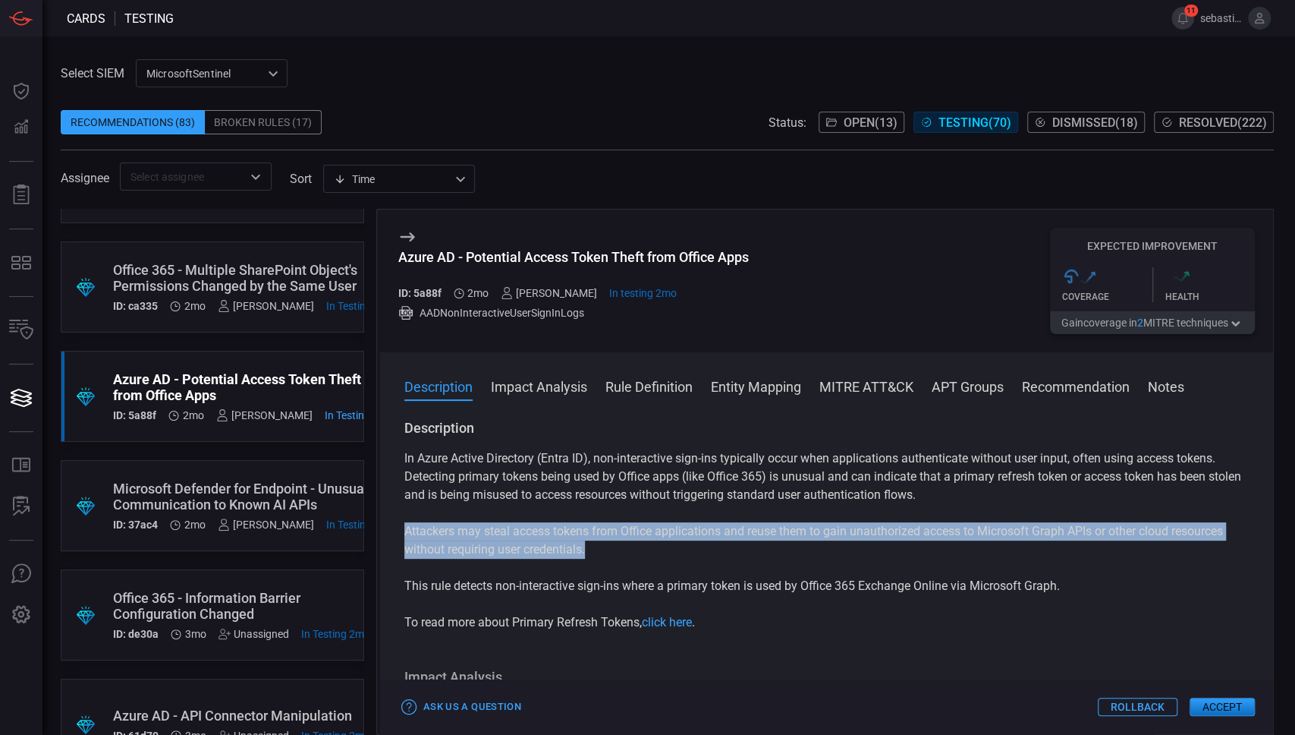
drag, startPoint x: 405, startPoint y: 531, endPoint x: 637, endPoint y: 550, distance: 233.0
click at [637, 550] on p "Attackers may steal access tokens from Office applications and reuse them to ga…" at bounding box center [827, 540] width 845 height 36
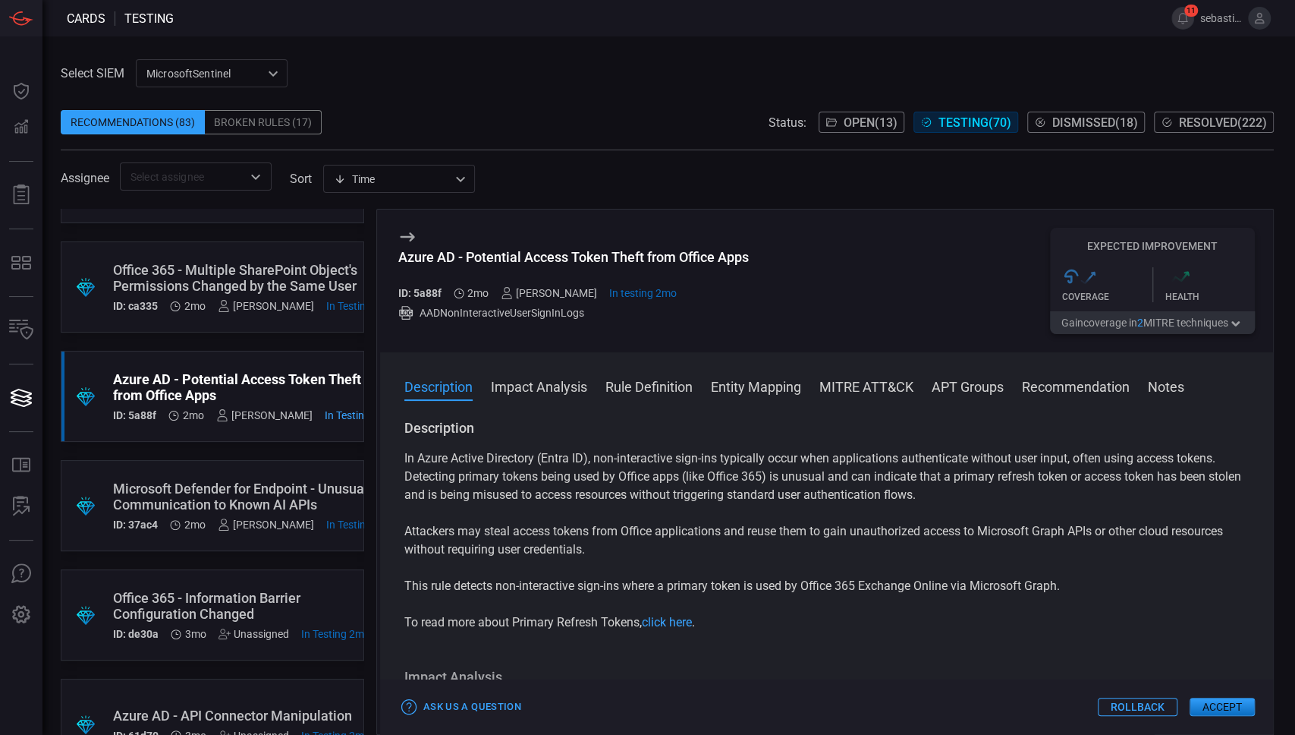
click at [278, 482] on div "Microsoft Defender for Endpoint - Unusual Communication to Known AI APIs" at bounding box center [254, 496] width 282 height 32
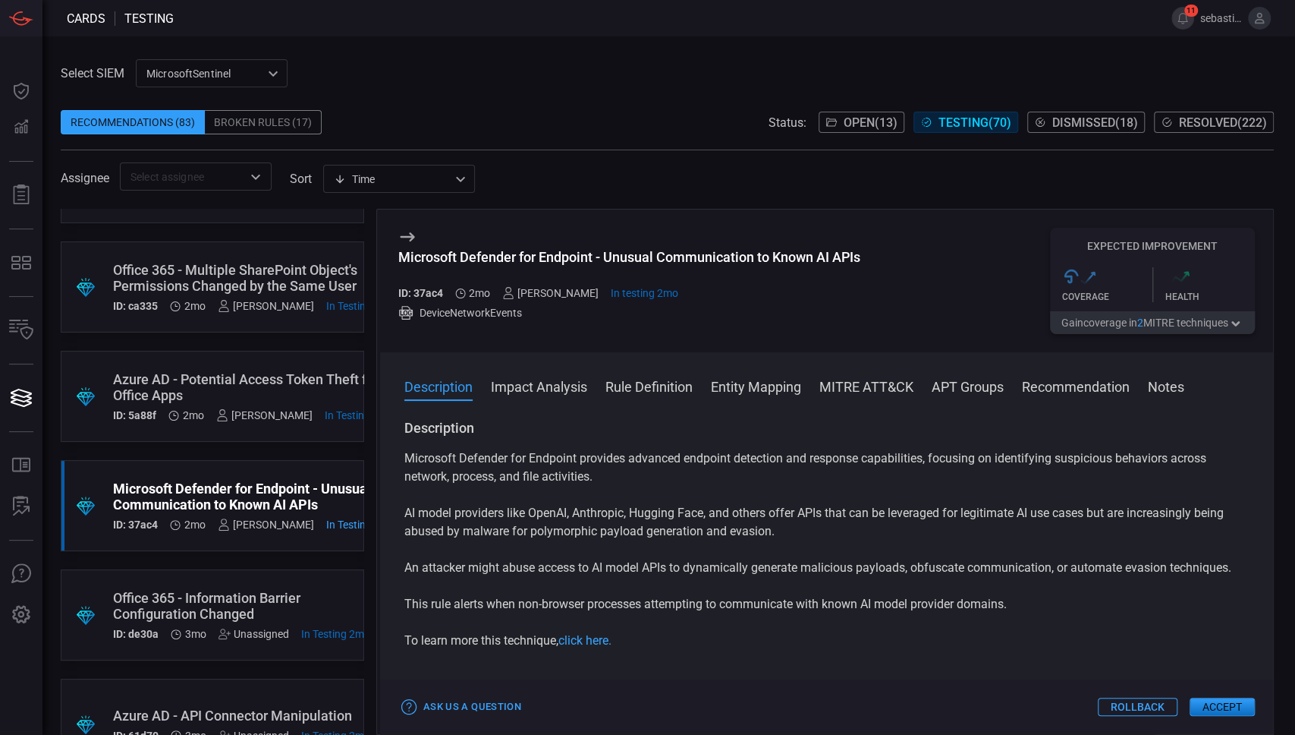
click at [560, 260] on div "Microsoft Defender for Endpoint - Unusual Communication to Known AI APIs" at bounding box center [629, 257] width 462 height 16
